Goal: Task Accomplishment & Management: Manage account settings

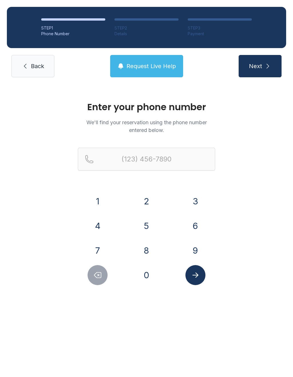
click at [141, 223] on button "5" at bounding box center [147, 226] width 20 height 20
click at [149, 276] on button "0" at bounding box center [147, 275] width 20 height 20
click at [102, 202] on button "1" at bounding box center [98, 201] width 20 height 20
click at [98, 232] on button "4" at bounding box center [98, 226] width 20 height 20
click at [97, 257] on button "7" at bounding box center [98, 250] width 20 height 20
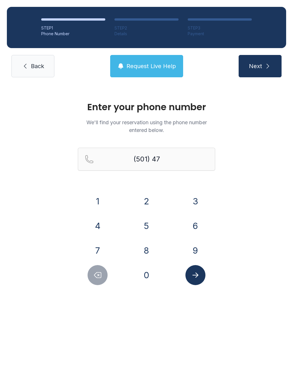
click at [149, 206] on button "2" at bounding box center [147, 201] width 20 height 20
click at [100, 203] on button "1" at bounding box center [98, 201] width 20 height 20
click at [139, 278] on button "0" at bounding box center [147, 275] width 20 height 20
click at [136, 206] on div "2" at bounding box center [147, 201] width 40 height 20
click at [151, 279] on button "0" at bounding box center [147, 275] width 20 height 20
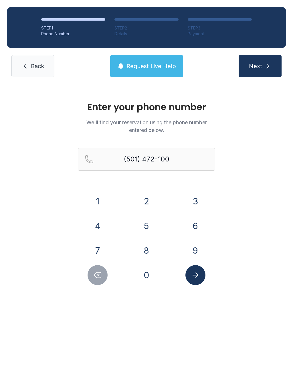
click at [95, 272] on icon "Delete number" at bounding box center [97, 275] width 9 height 9
click at [148, 198] on button "2" at bounding box center [147, 201] width 20 height 20
click at [152, 277] on button "0" at bounding box center [147, 275] width 20 height 20
type input "[PHONE_NUMBER]"
click at [196, 272] on icon "Submit lookup form" at bounding box center [195, 275] width 9 height 9
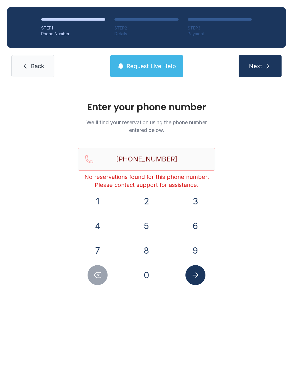
click at [197, 277] on icon "Submit lookup form" at bounding box center [195, 275] width 9 height 9
click at [42, 61] on link "Back" at bounding box center [32, 66] width 43 height 22
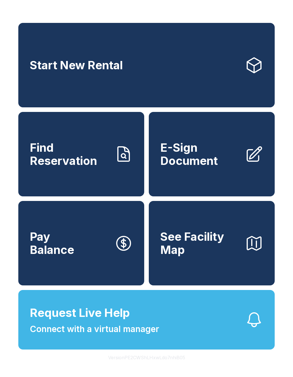
click at [243, 169] on link "E-Sign Document" at bounding box center [212, 154] width 126 height 84
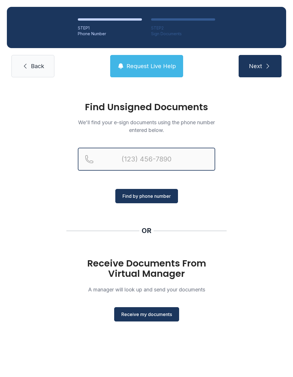
click at [134, 158] on input "Reservation phone number" at bounding box center [146, 159] width 137 height 23
type input "[PHONE_NUMBER]"
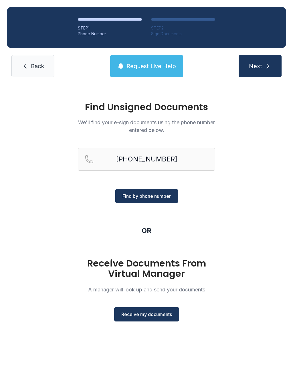
click at [159, 193] on span "Find by phone number" at bounding box center [147, 196] width 48 height 7
click at [161, 189] on button "Find by phone number" at bounding box center [146, 196] width 63 height 14
click at [167, 198] on span "Find by phone number" at bounding box center [147, 196] width 48 height 7
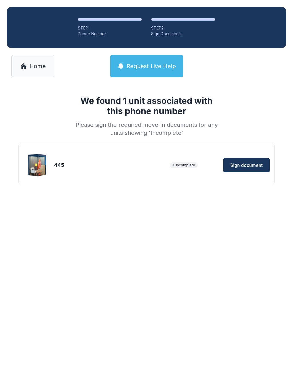
click at [137, 165] on div "445" at bounding box center [110, 165] width 113 height 8
click at [38, 164] on img at bounding box center [37, 164] width 27 height 27
click at [187, 162] on span "Incomplete" at bounding box center [184, 165] width 28 height 6
click at [259, 163] on span "Sign document" at bounding box center [246, 165] width 32 height 7
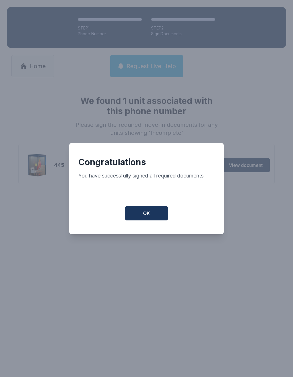
click at [152, 210] on button "OK" at bounding box center [146, 213] width 43 height 14
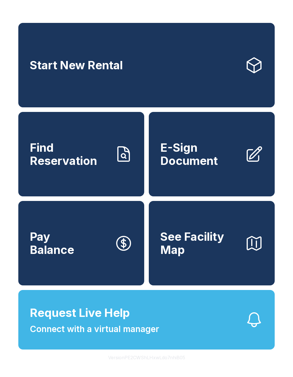
click at [89, 264] on link "Pay Balance" at bounding box center [81, 243] width 126 height 84
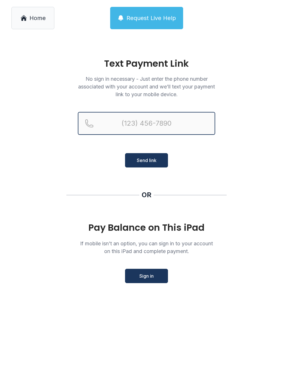
click at [150, 121] on input "Reservation phone number" at bounding box center [146, 123] width 137 height 23
type input "(501)"
